Goal: Find specific page/section: Find specific page/section

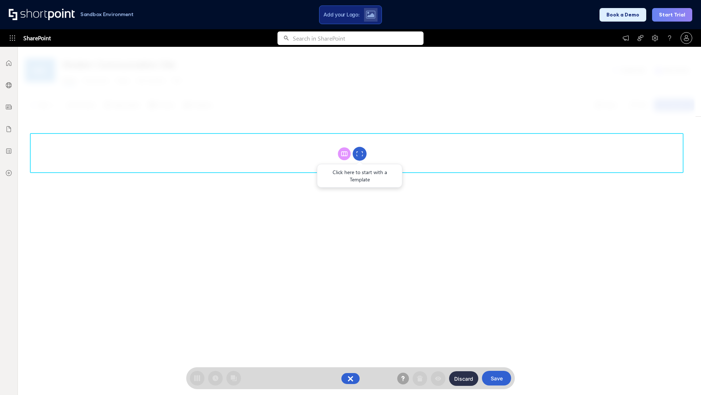
click at [360, 153] on circle at bounding box center [360, 154] width 14 height 14
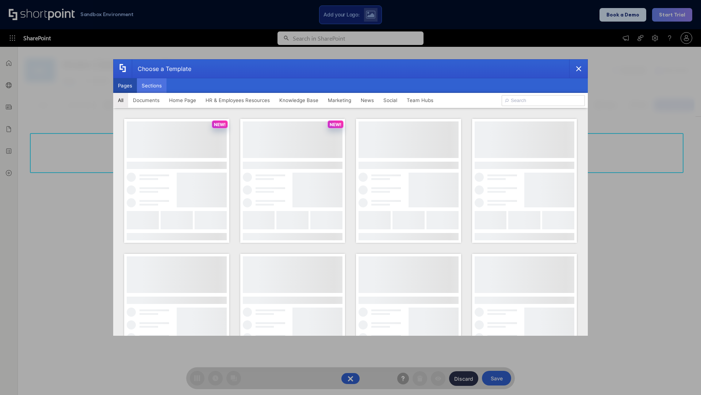
click at [152, 85] on button "Sections" at bounding box center [152, 85] width 30 height 15
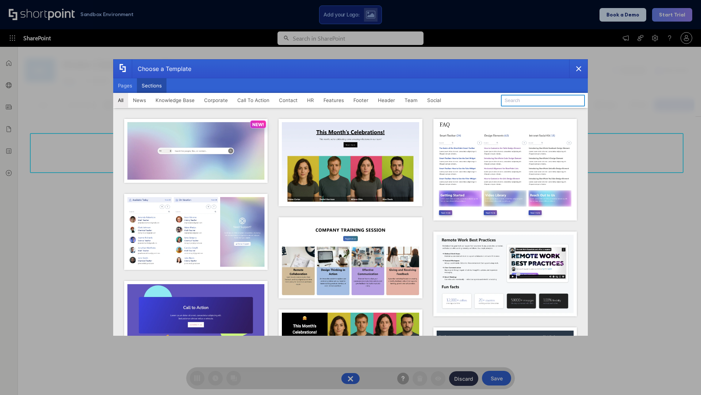
type input "News Kit 1"
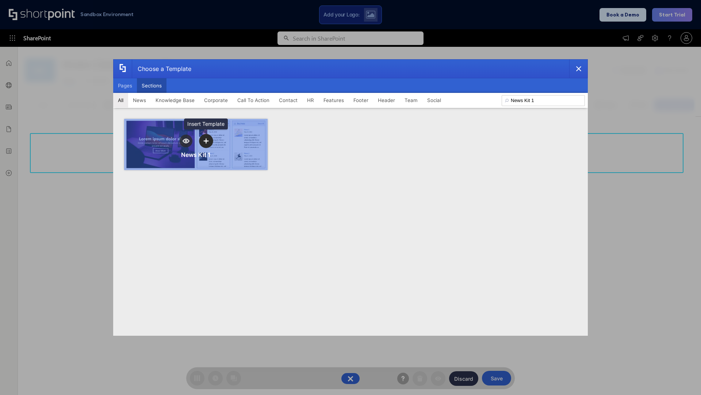
click at [206, 141] on icon "template selector" at bounding box center [205, 140] width 5 height 5
